Goal: Find specific page/section: Find specific page/section

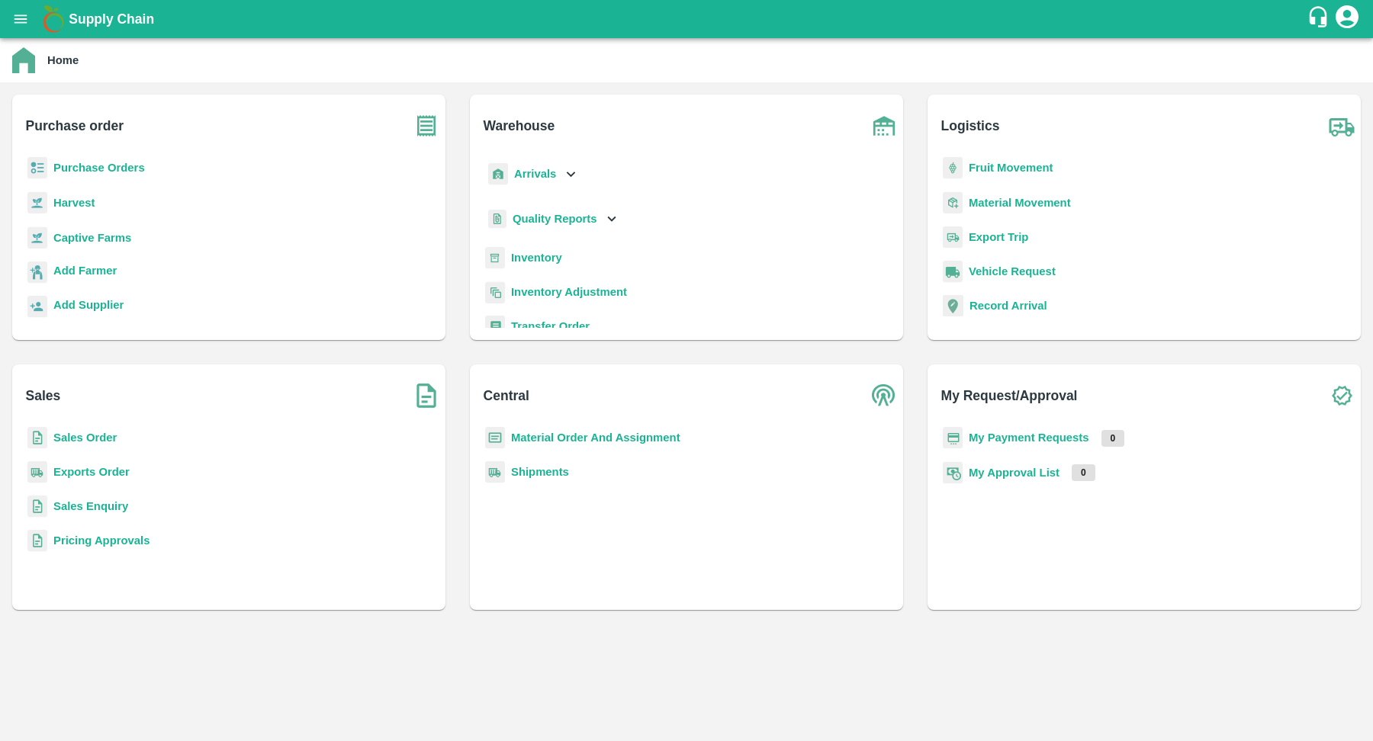
click at [86, 236] on b "Captive Farms" at bounding box center [92, 238] width 78 height 12
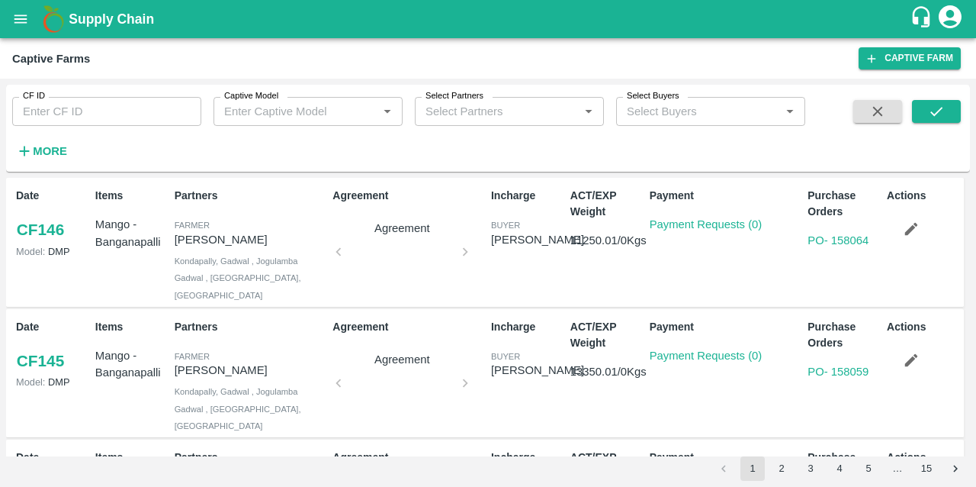
click at [14, 24] on icon "open drawer" at bounding box center [20, 19] width 17 height 17
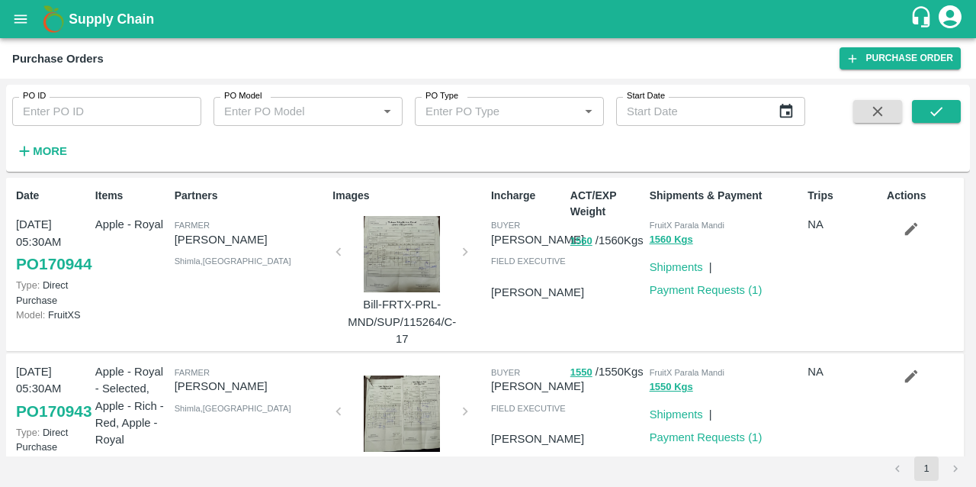
click at [904, 223] on icon "button" at bounding box center [911, 228] width 17 height 17
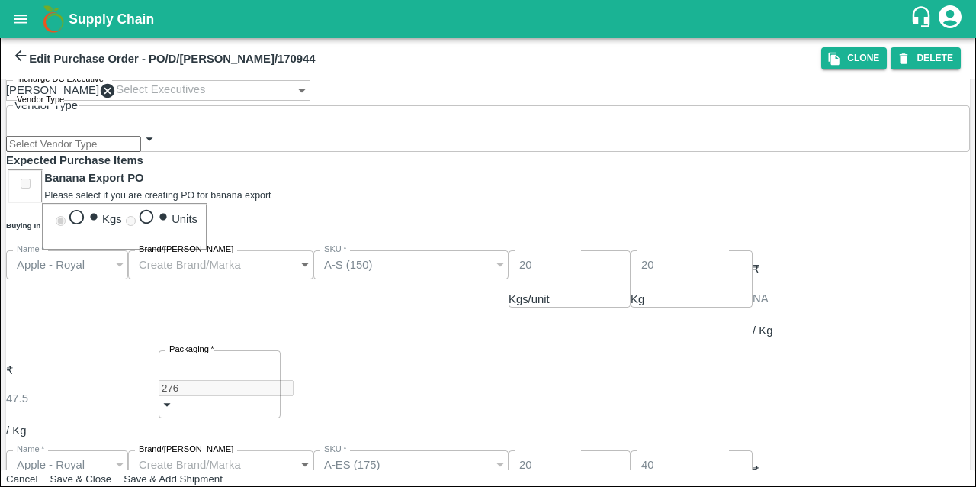
scroll to position [268, 0]
